Goal: Check status: Check status

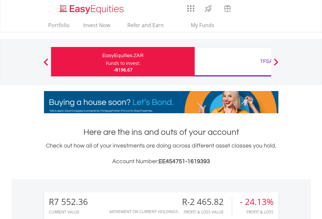
click at [106, 62] on div "Funds to invest:" at bounding box center [123, 63] width 35 height 7
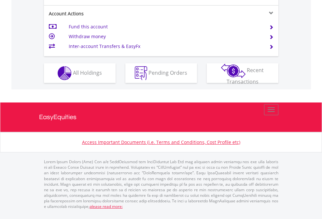
scroll to position [569, 0]
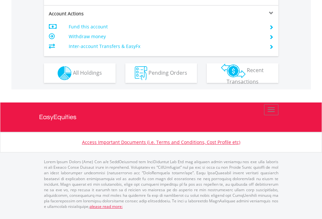
scroll to position [612, 0]
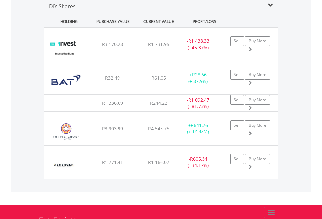
scroll to position [630, 0]
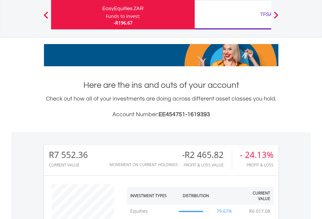
scroll to position [63, 102]
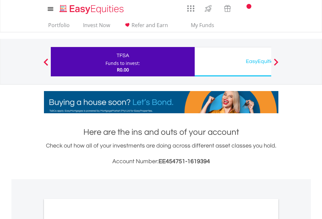
scroll to position [392, 0]
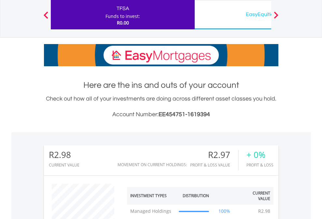
scroll to position [63, 102]
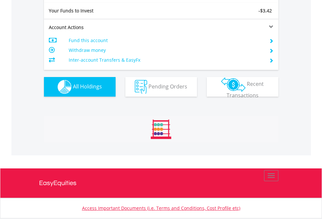
scroll to position [725, 0]
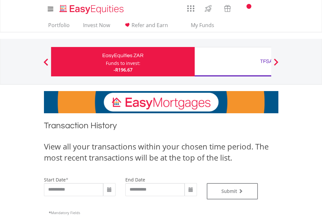
type input "**********"
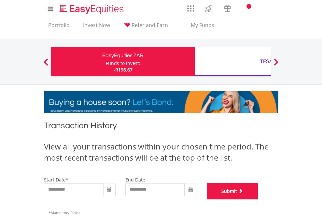
click at [258, 199] on button "Submit" at bounding box center [233, 191] width 52 height 16
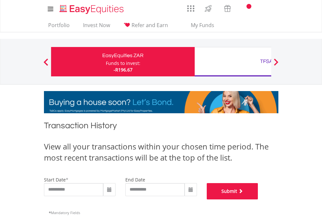
scroll to position [264, 0]
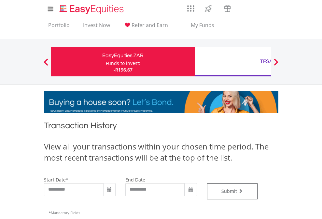
click at [233, 62] on div "TFSA" at bounding box center [267, 61] width 136 height 9
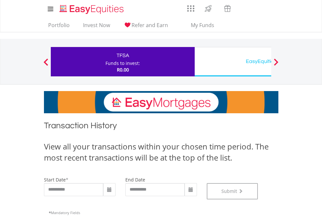
scroll to position [264, 0]
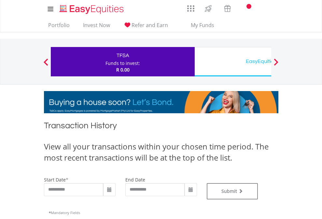
click at [233, 62] on div "EasyEquities USD" at bounding box center [267, 61] width 136 height 9
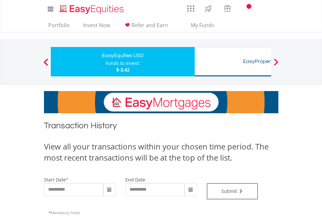
type input "**********"
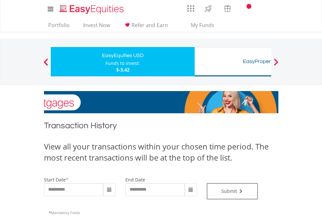
type input "**********"
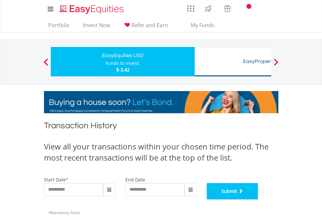
click at [258, 199] on button "Submit" at bounding box center [233, 191] width 52 height 16
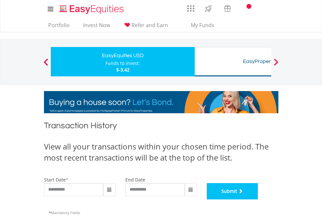
scroll to position [264, 0]
